Goal: Information Seeking & Learning: Check status

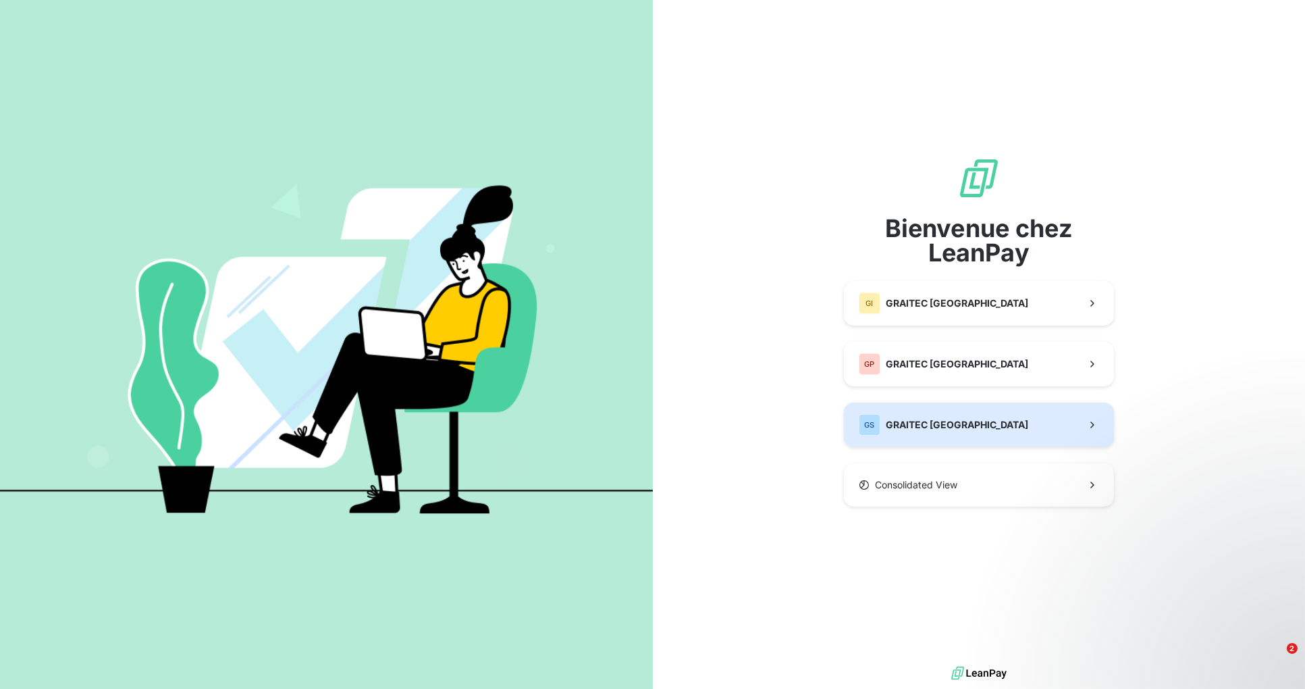
click at [984, 415] on button "GS GRAITEC [GEOGRAPHIC_DATA]" at bounding box center [979, 424] width 270 height 45
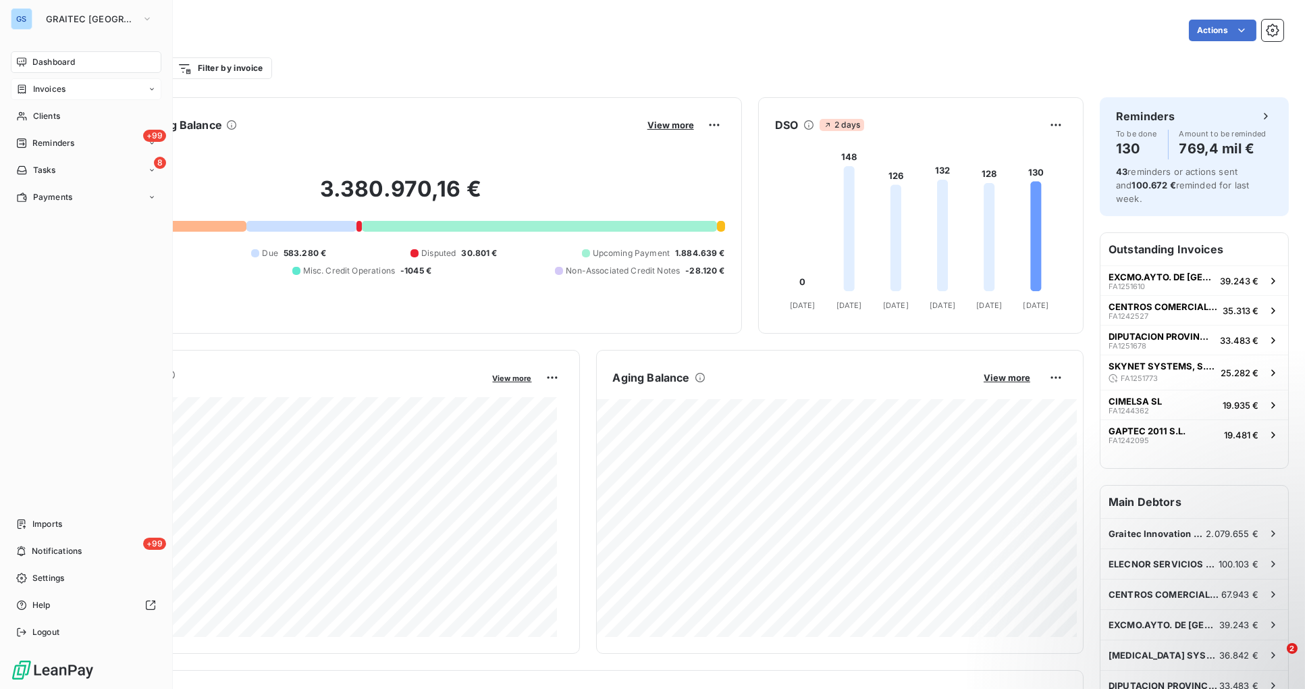
click at [48, 86] on span "Invoices" at bounding box center [49, 89] width 32 height 12
click at [53, 107] on div "Invoices" at bounding box center [94, 116] width 134 height 22
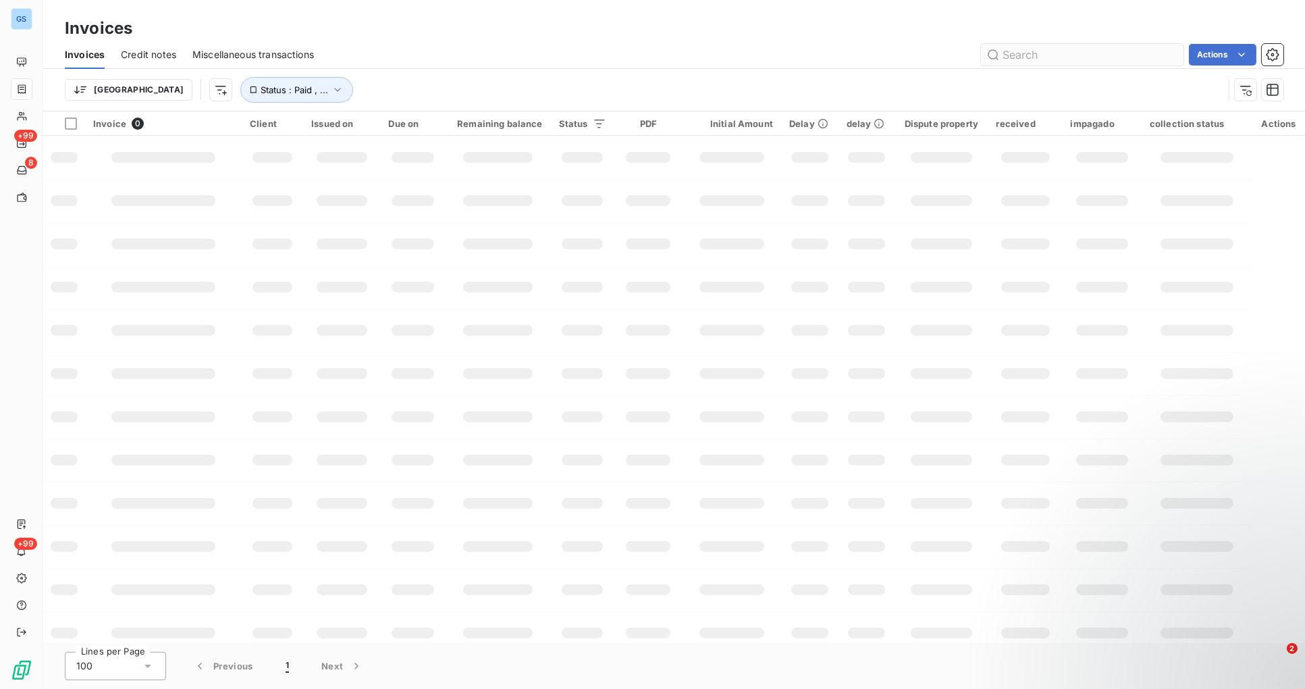
click at [1062, 48] on input "text" at bounding box center [1082, 55] width 203 height 22
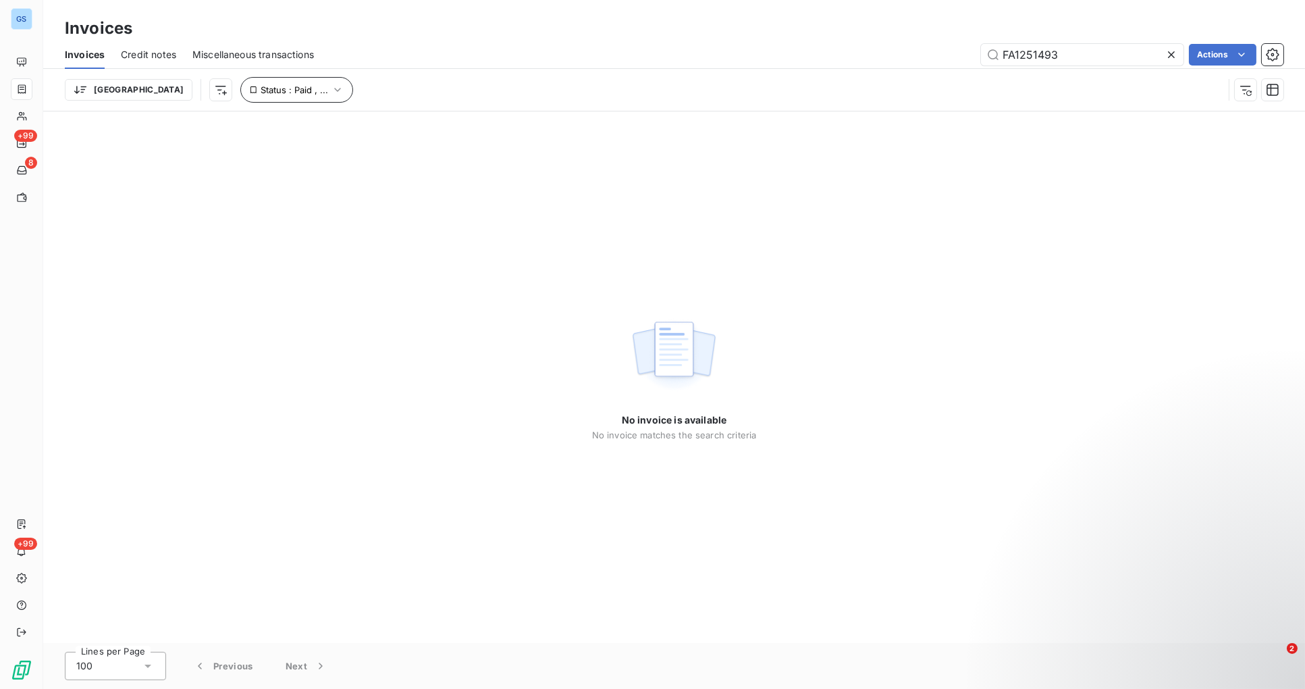
type input "FA1251493"
click at [331, 91] on icon "button" at bounding box center [338, 90] width 14 height 14
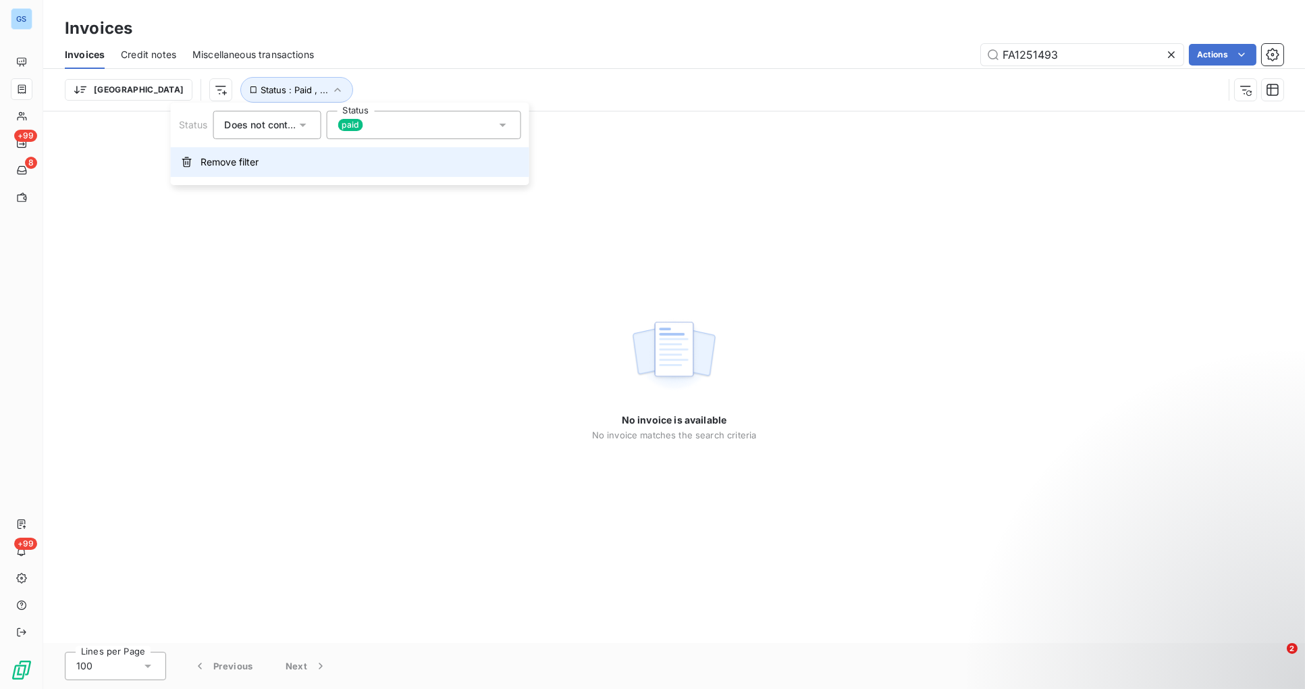
click at [236, 163] on span "Remove filter" at bounding box center [230, 162] width 58 height 14
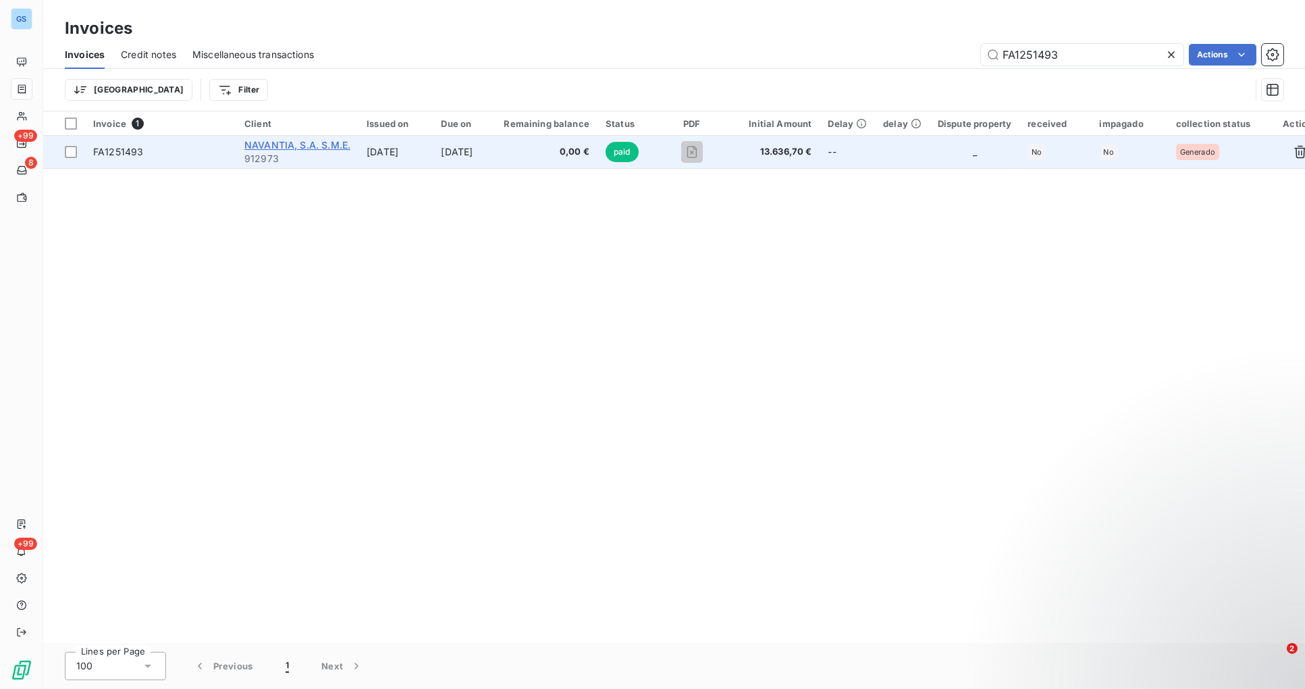
click at [284, 143] on span "NAVANTIA, S.A. S.M.E." at bounding box center [297, 144] width 106 height 11
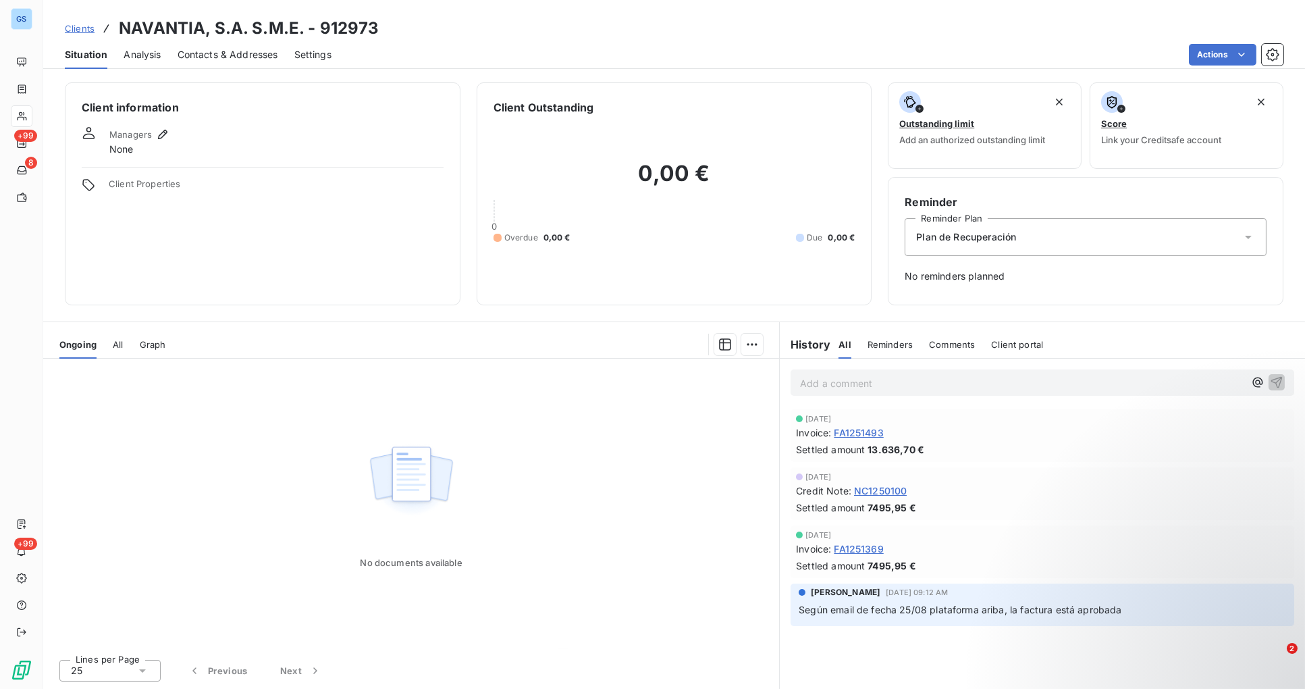
click at [868, 429] on span "FA1251493" at bounding box center [858, 432] width 49 height 14
